Goal: Information Seeking & Learning: Check status

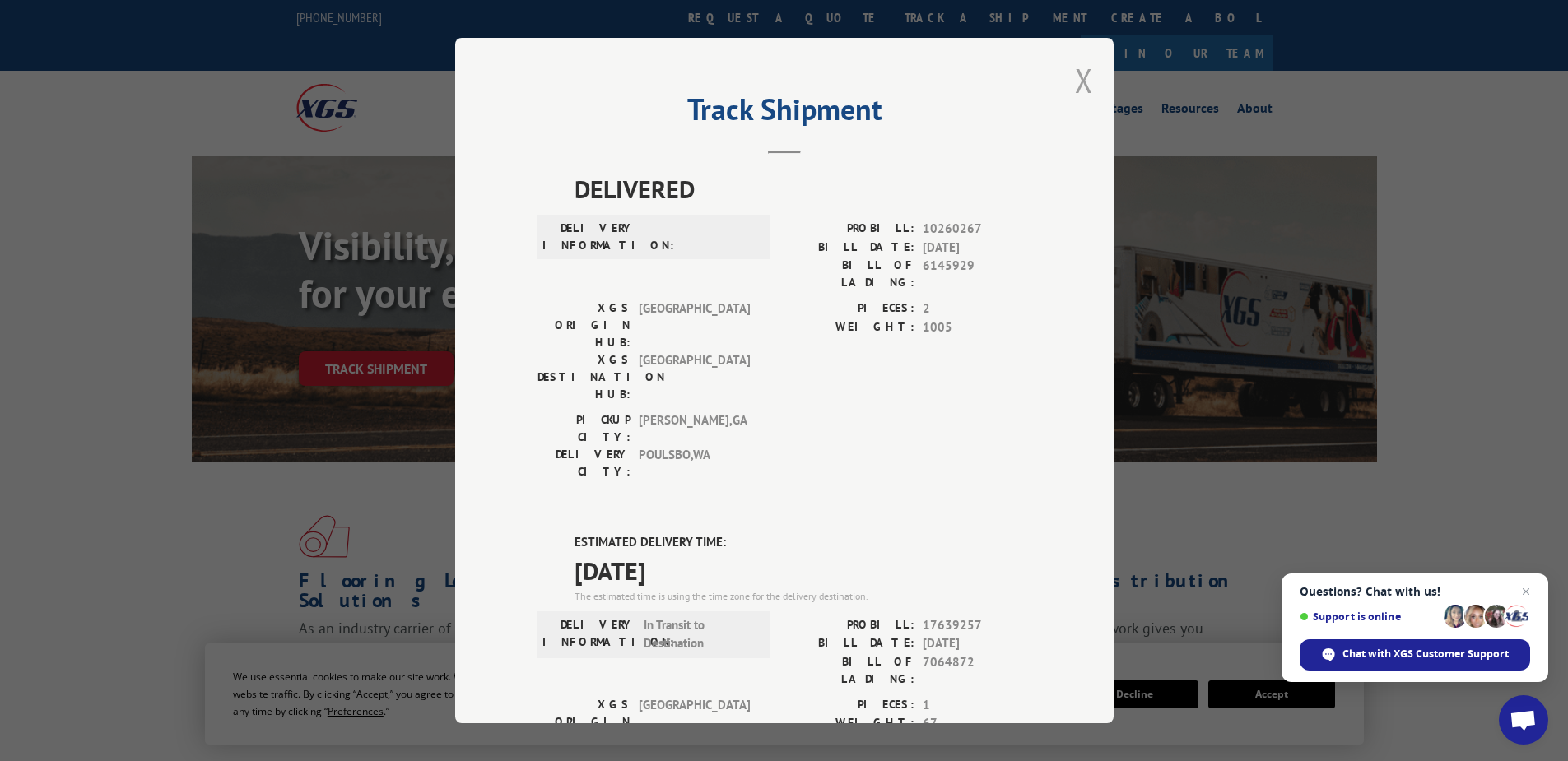
click at [1076, 76] on button "Close modal" at bounding box center [1084, 80] width 18 height 44
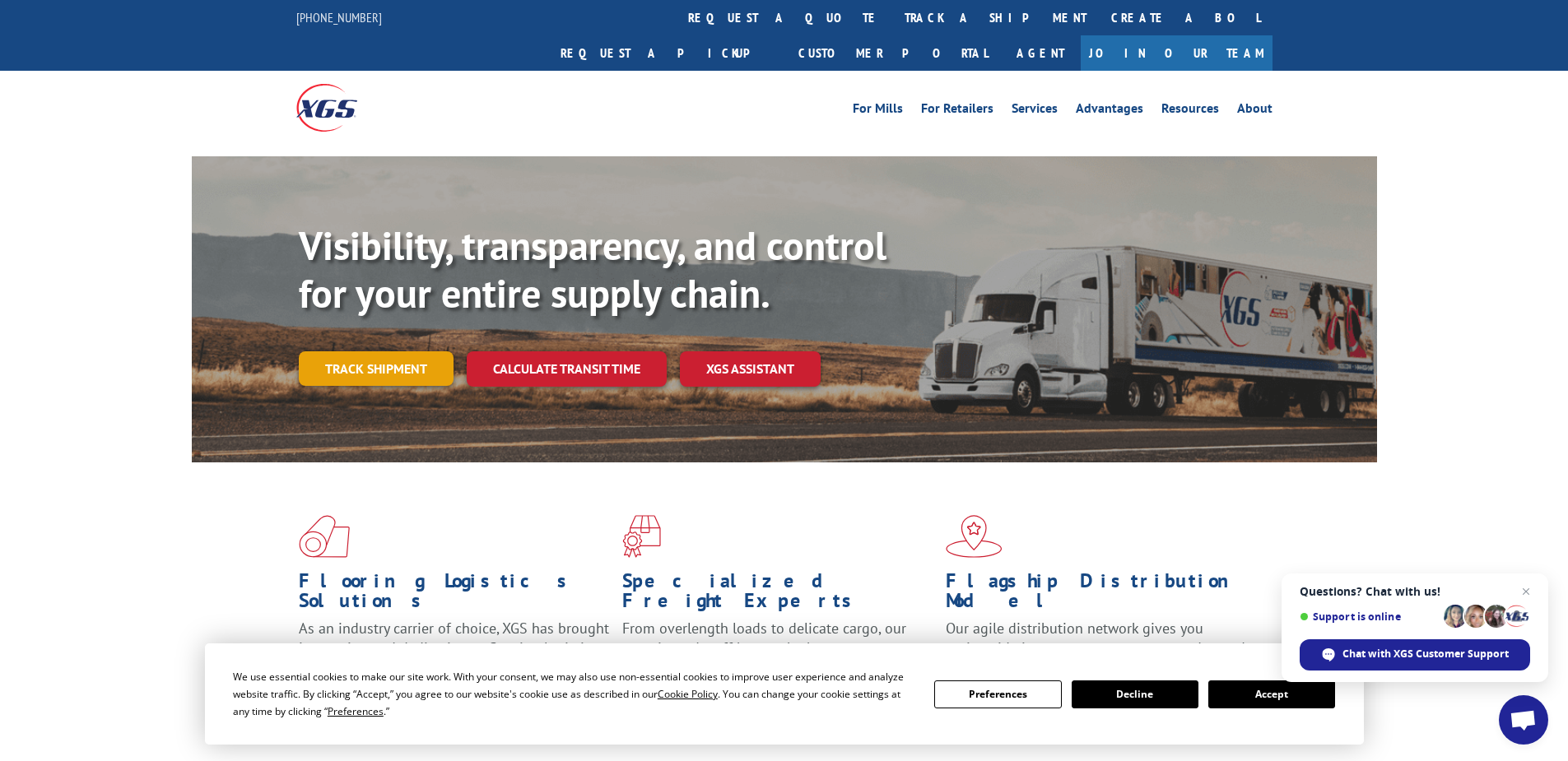
click at [367, 351] on link "Track shipment" at bounding box center [376, 369] width 155 height 35
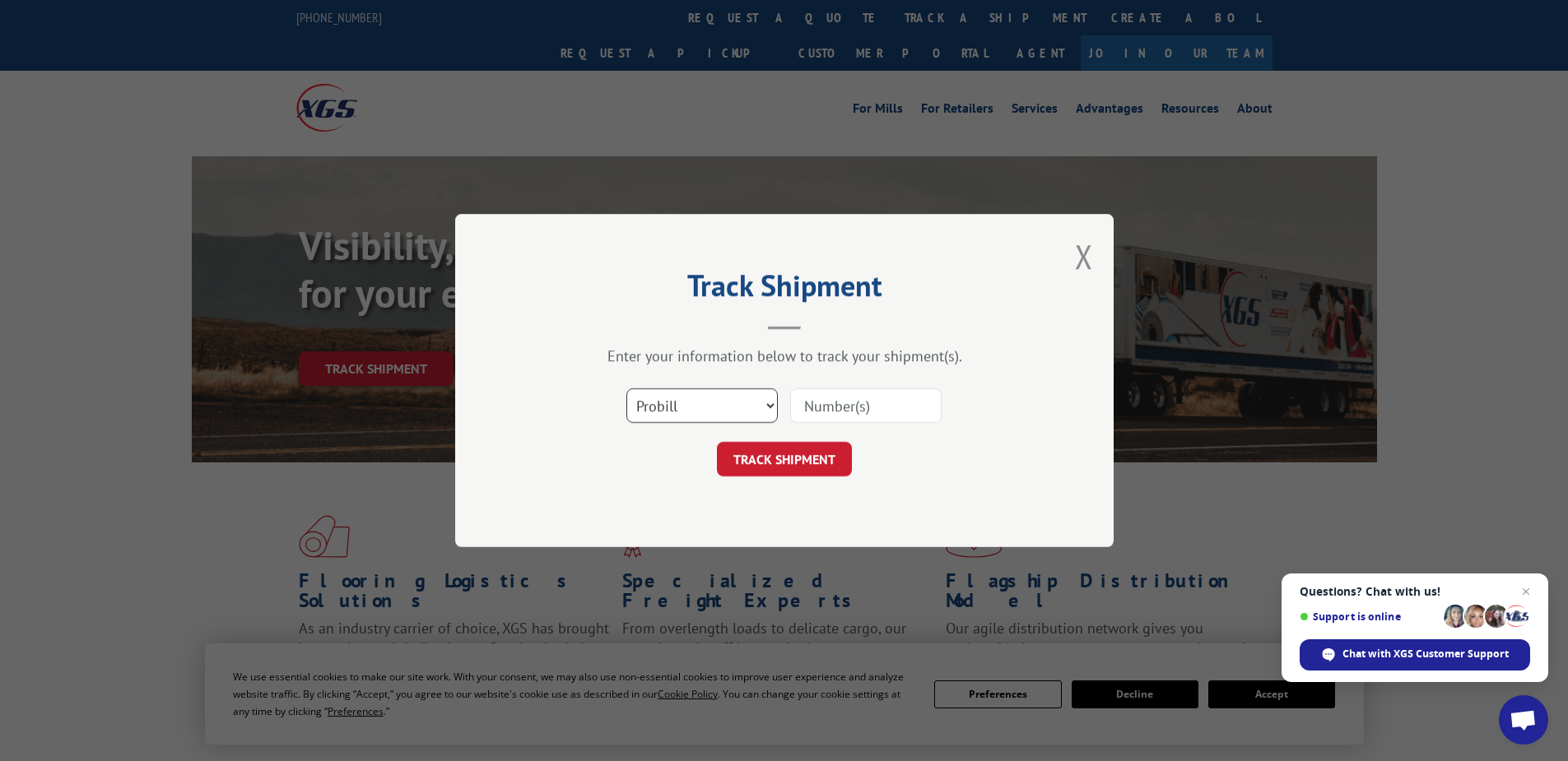
click at [657, 417] on select "Select category... Probill BOL PO" at bounding box center [702, 406] width 151 height 35
select select "po"
click at [626, 389] on select "Select category... Probill BOL PO" at bounding box center [702, 406] width 151 height 35
click at [809, 409] on input at bounding box center [865, 406] width 151 height 35
paste input "02531130"
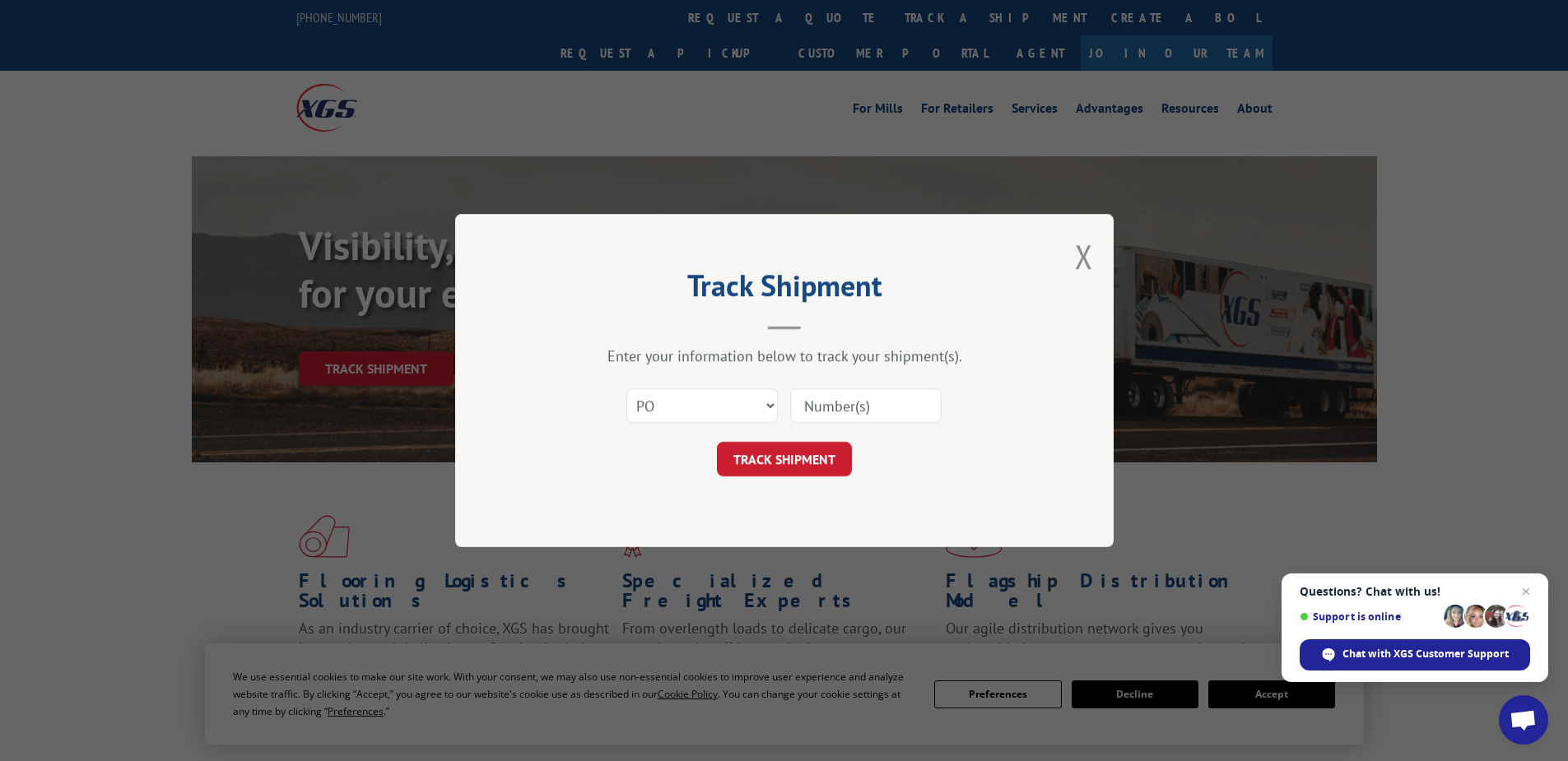
type input "02531130"
click button "TRACK SHIPMENT" at bounding box center [784, 460] width 135 height 35
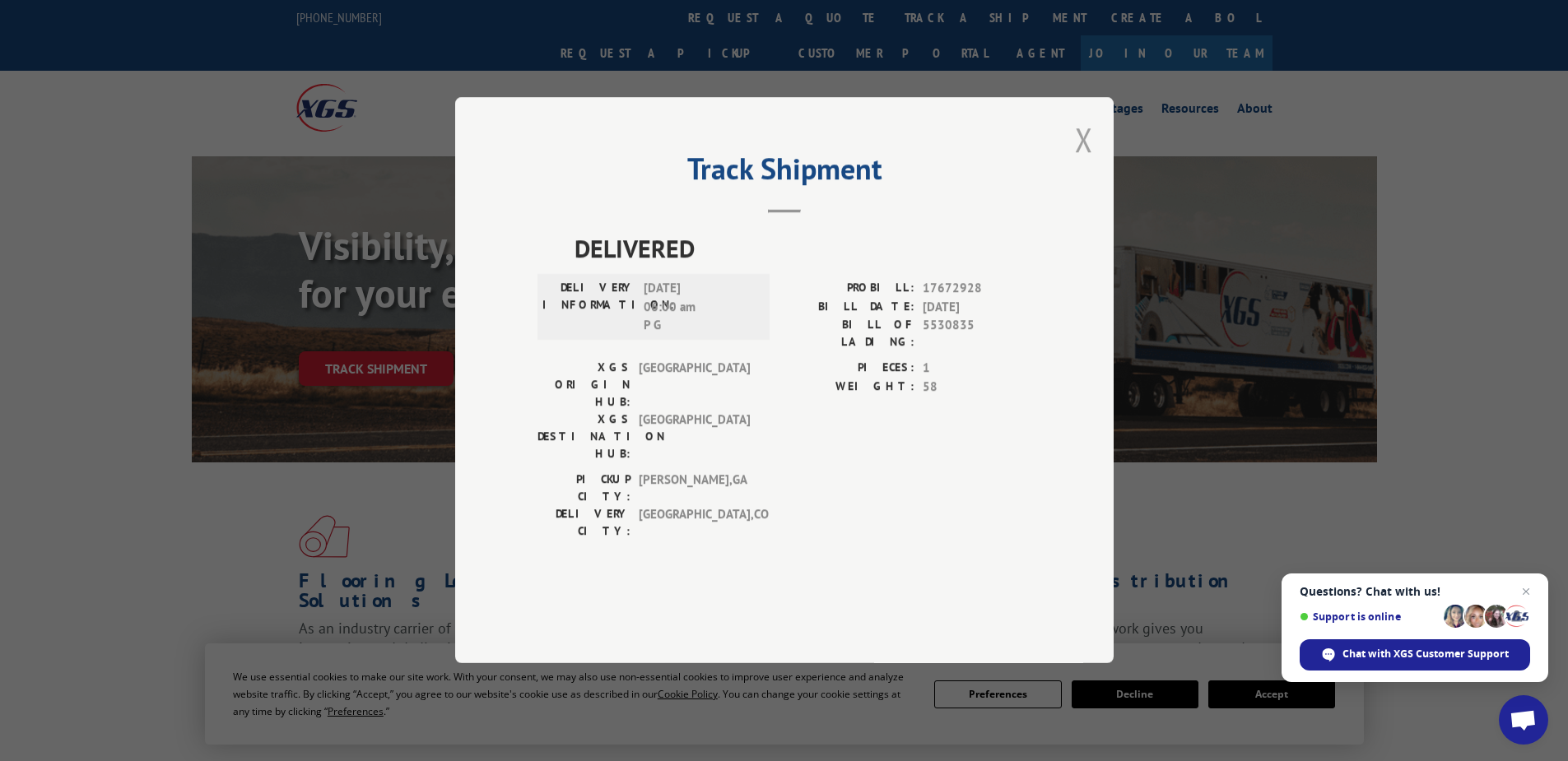
click at [1089, 161] on button "Close modal" at bounding box center [1084, 139] width 18 height 44
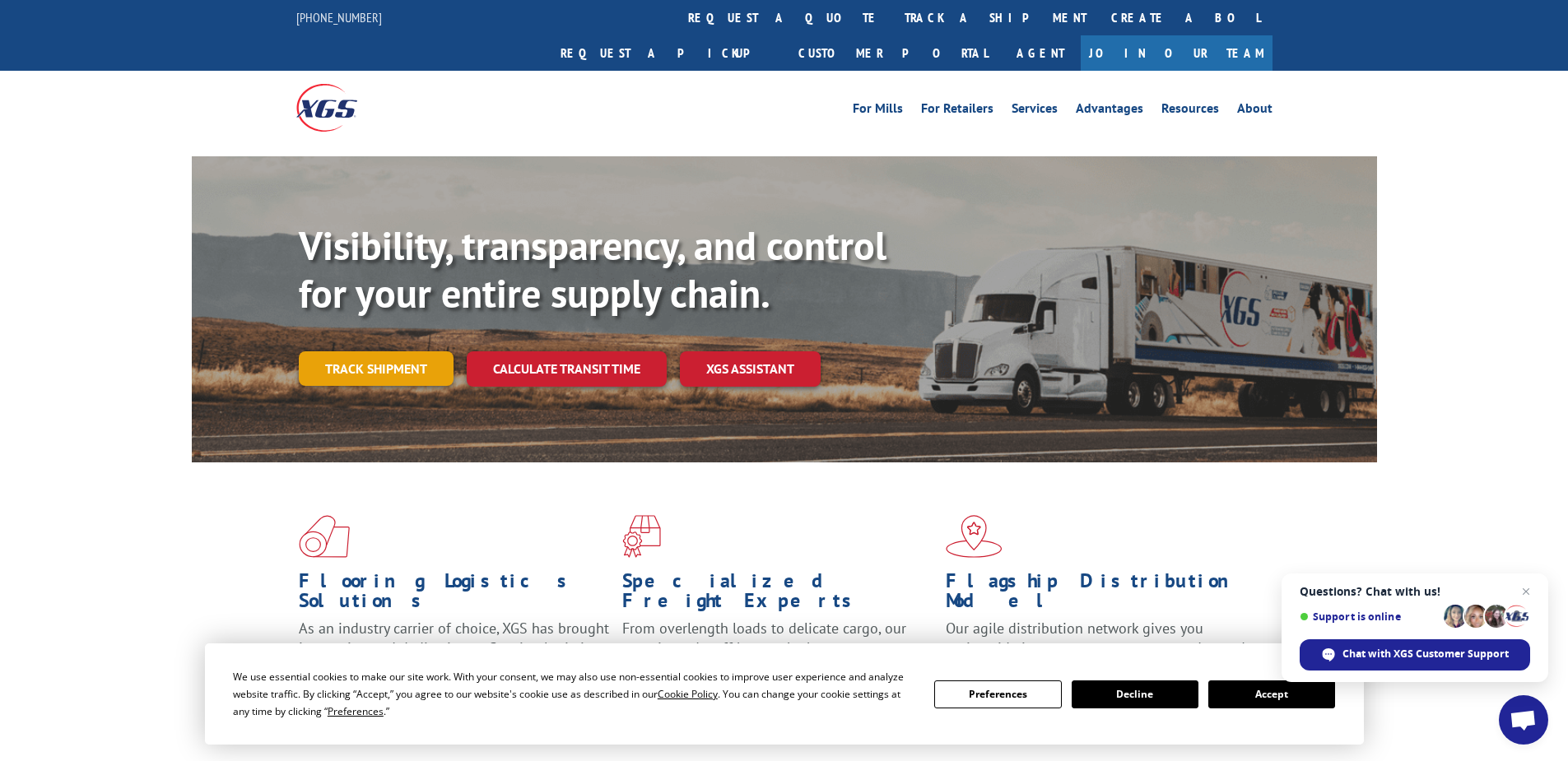
click at [366, 351] on link "Track shipment" at bounding box center [376, 369] width 155 height 35
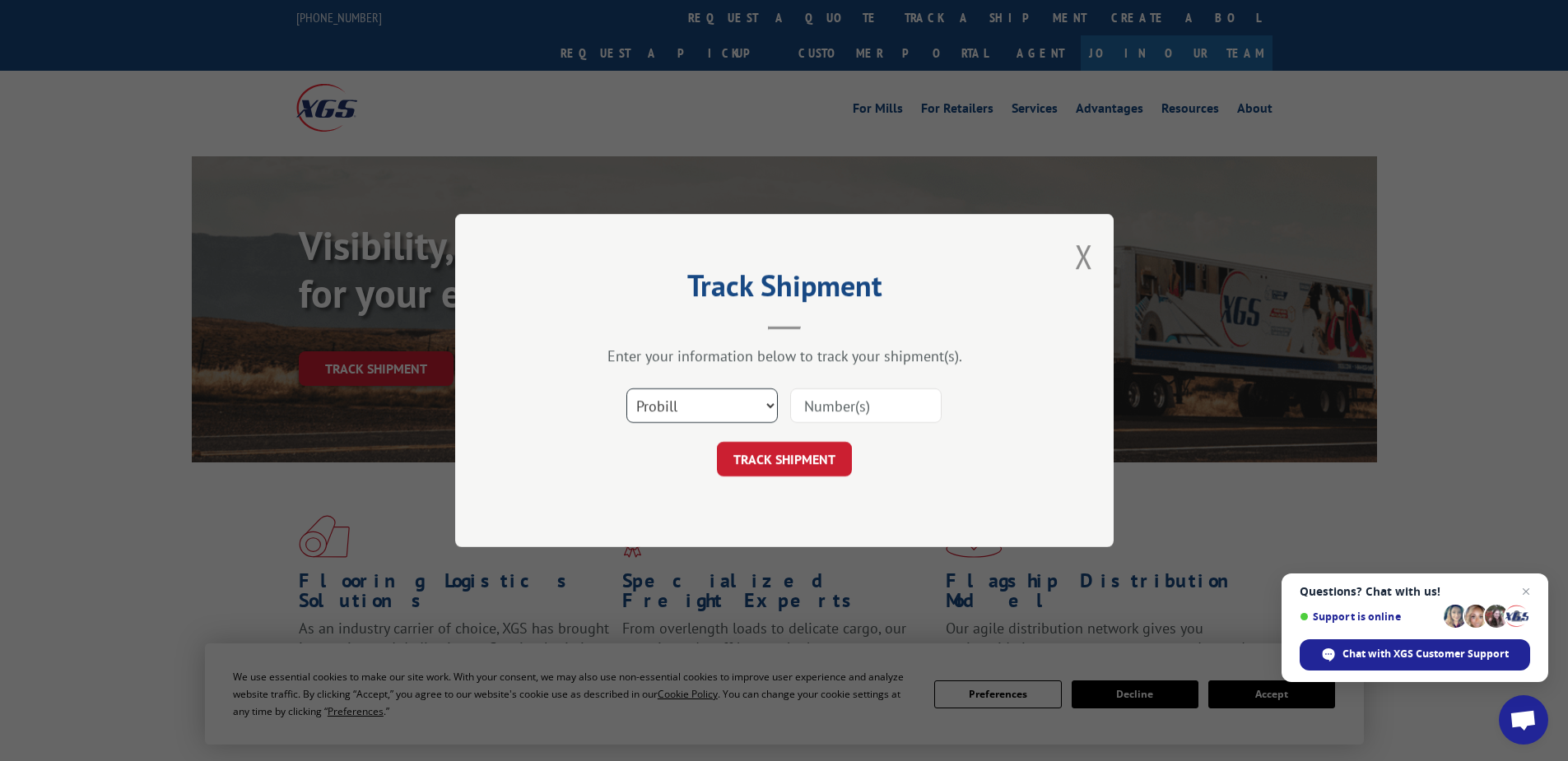
click at [672, 409] on select "Select category... Probill BOL PO" at bounding box center [702, 406] width 151 height 35
select select "po"
click at [626, 389] on select "Select category... Probill BOL PO" at bounding box center [702, 406] width 151 height 35
click at [810, 408] on input at bounding box center [865, 406] width 151 height 35
paste input "02531242"
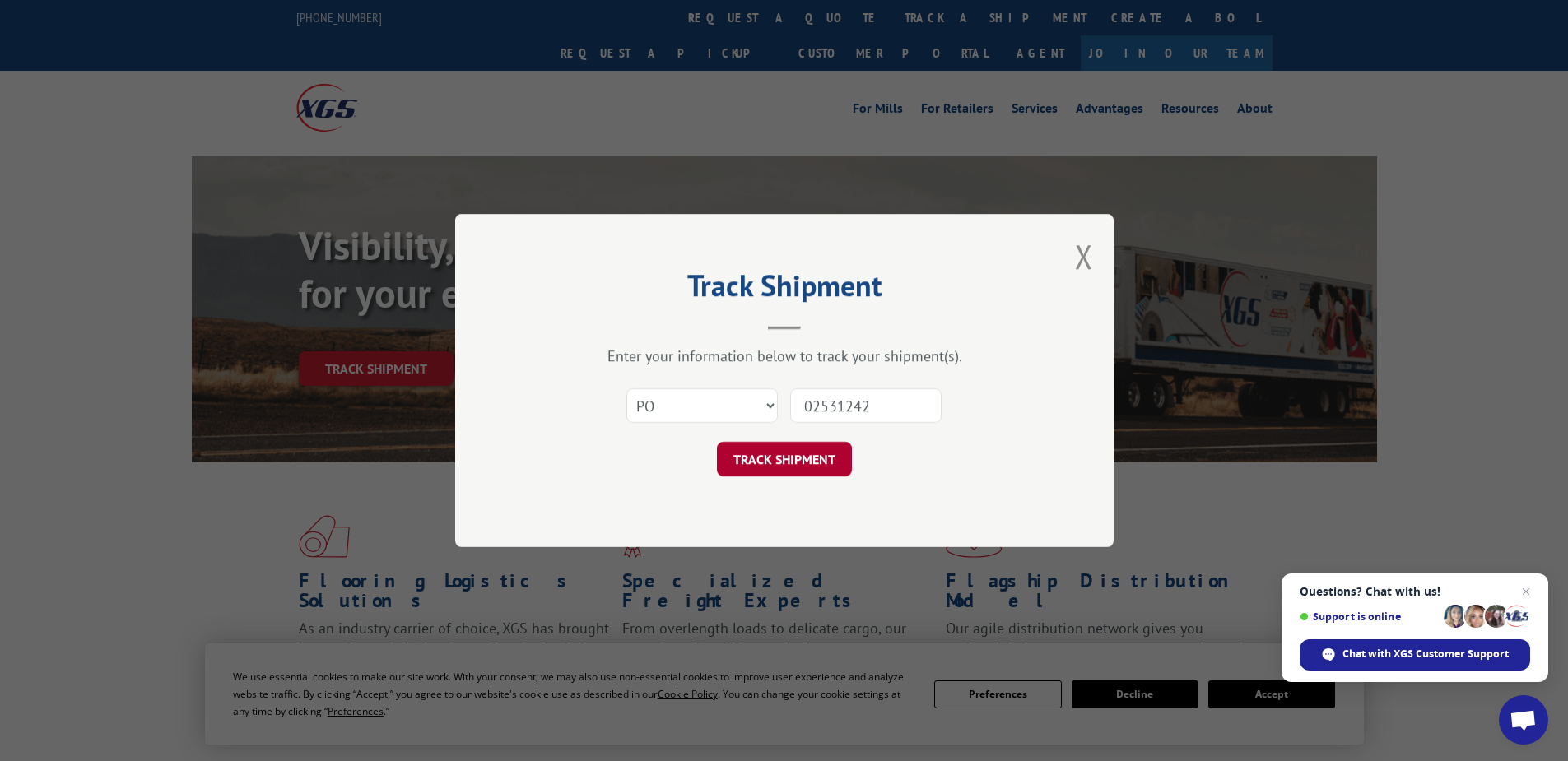
type input "02531242"
click at [783, 456] on button "TRACK SHIPMENT" at bounding box center [784, 460] width 135 height 35
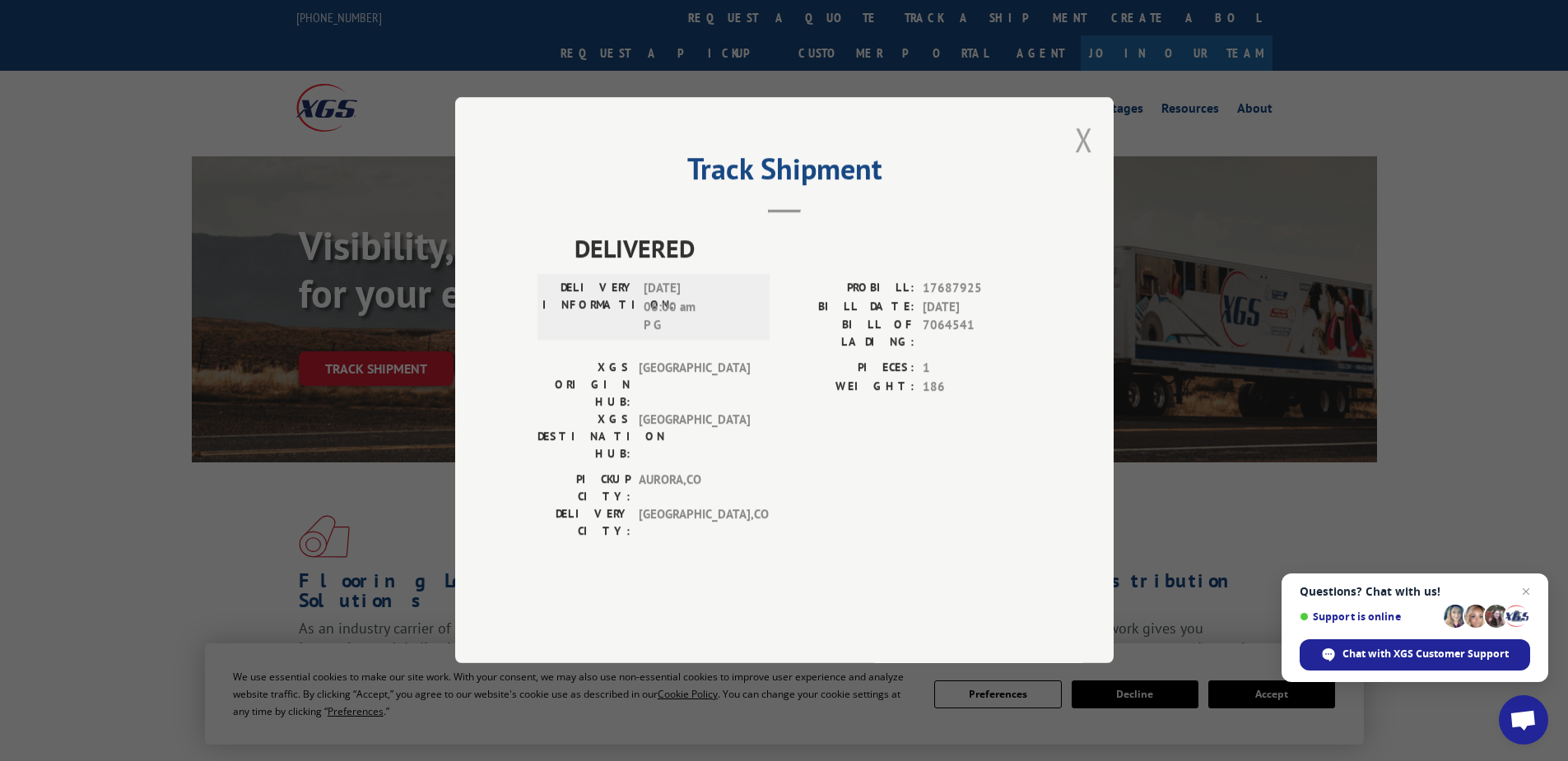
click at [1087, 161] on button "Close modal" at bounding box center [1084, 139] width 18 height 44
